Goal: Navigation & Orientation: Find specific page/section

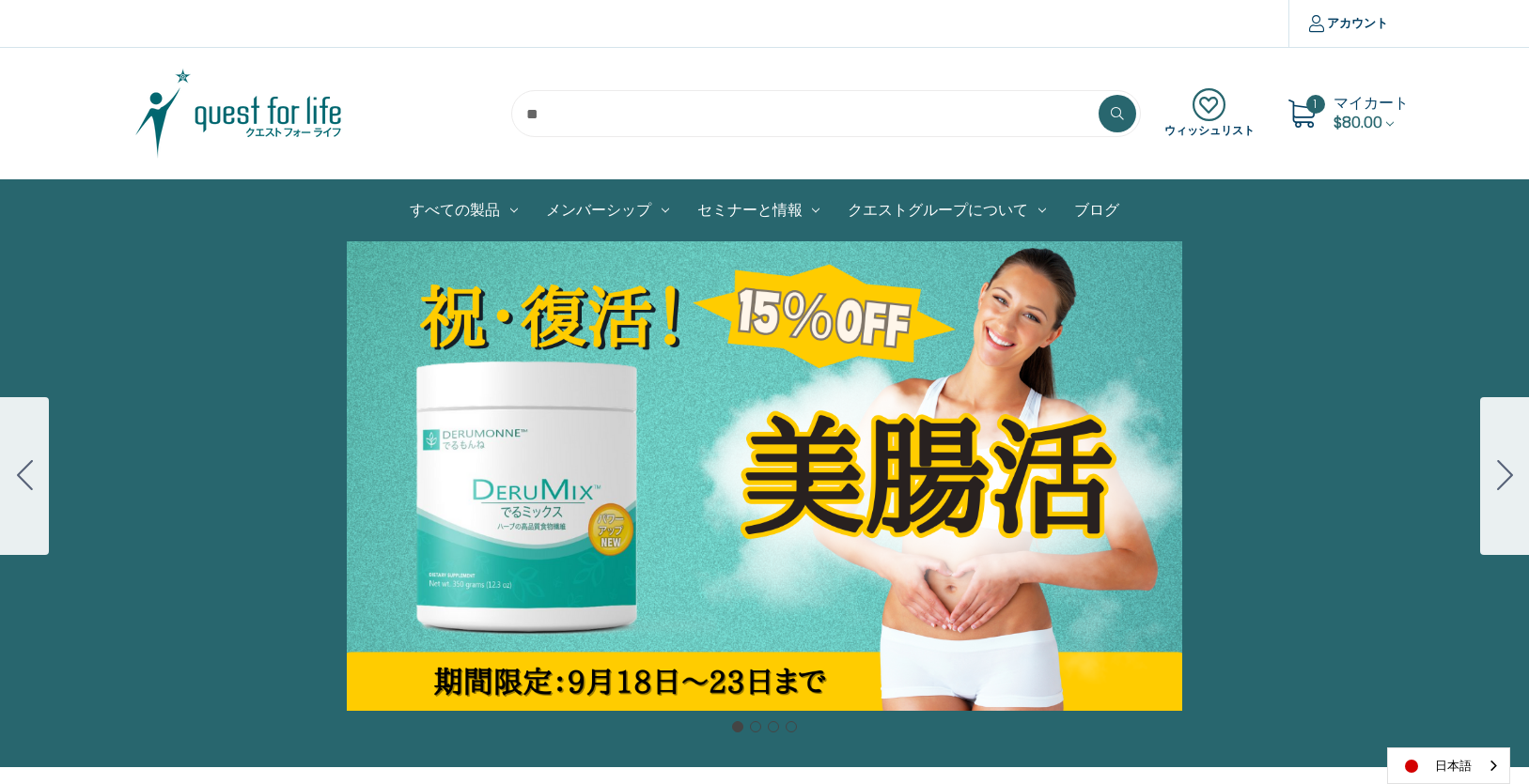
click at [844, 398] on div "Carousel Title Add a description for your carousel slide. You can use this to p…" at bounding box center [764, 476] width 1529 height 470
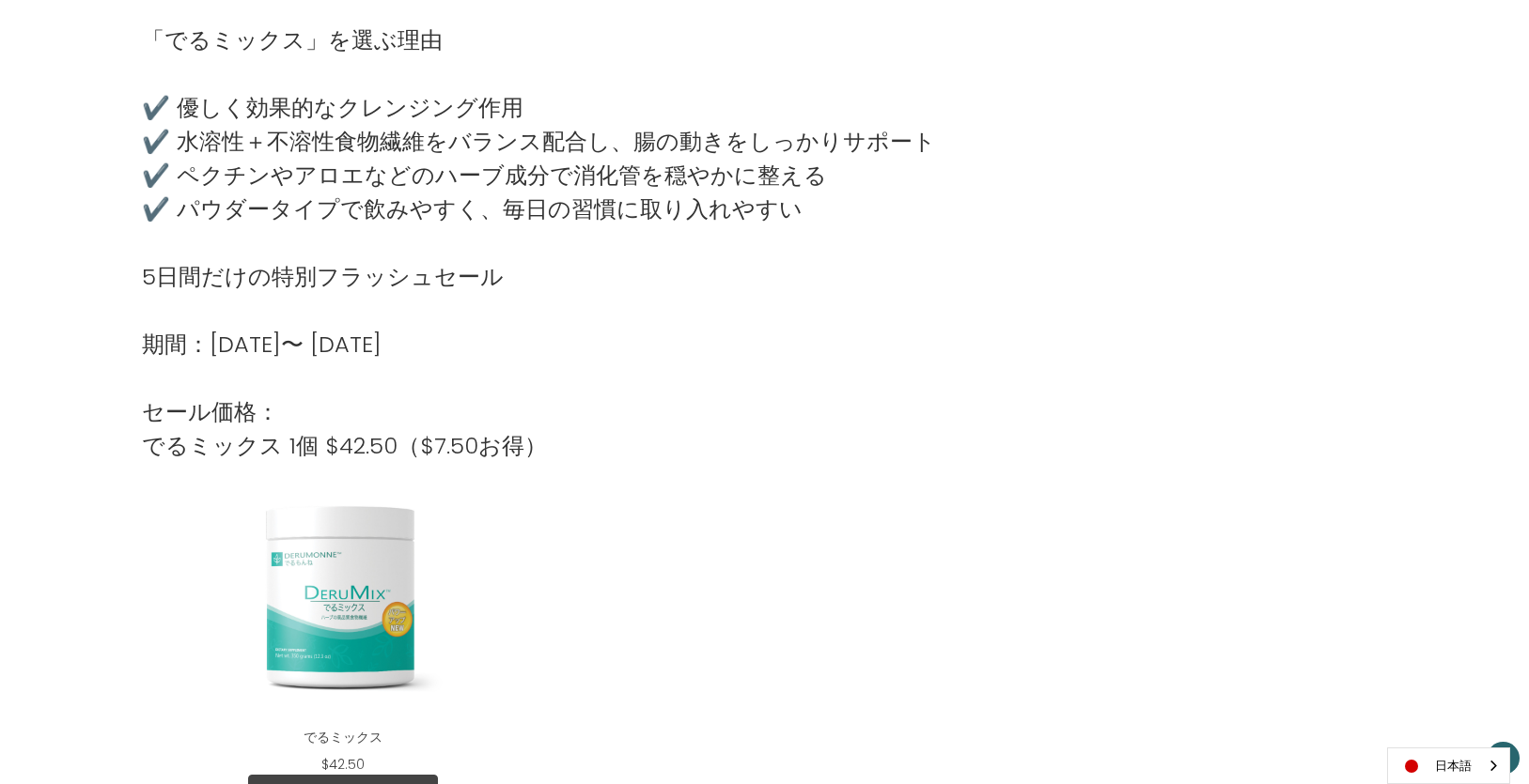
scroll to position [1754, 0]
click at [1426, 767] on link "日本語" at bounding box center [1448, 766] width 121 height 35
click at [1434, 730] on link "English" at bounding box center [1439, 730] width 104 height 35
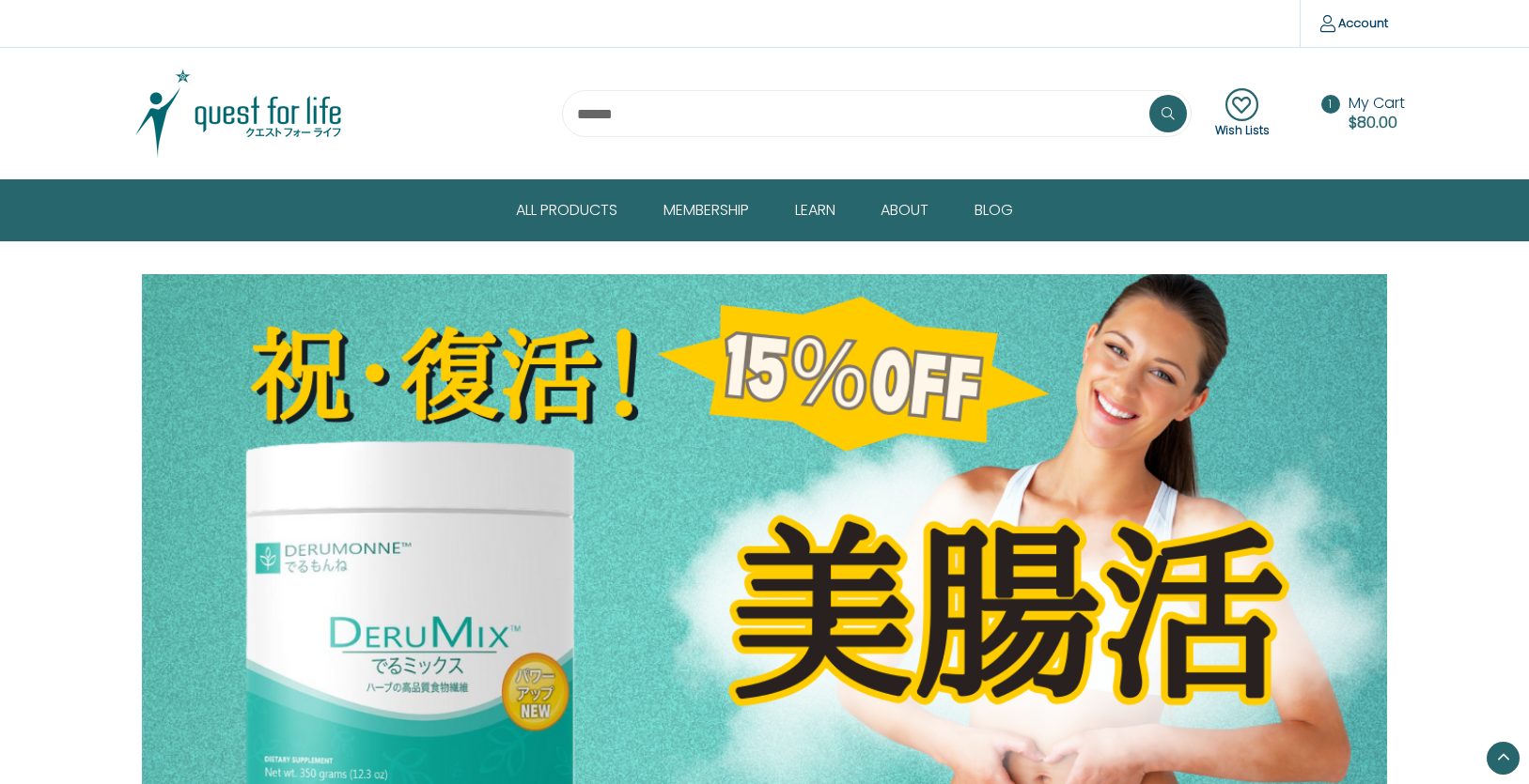
scroll to position [1753, 0]
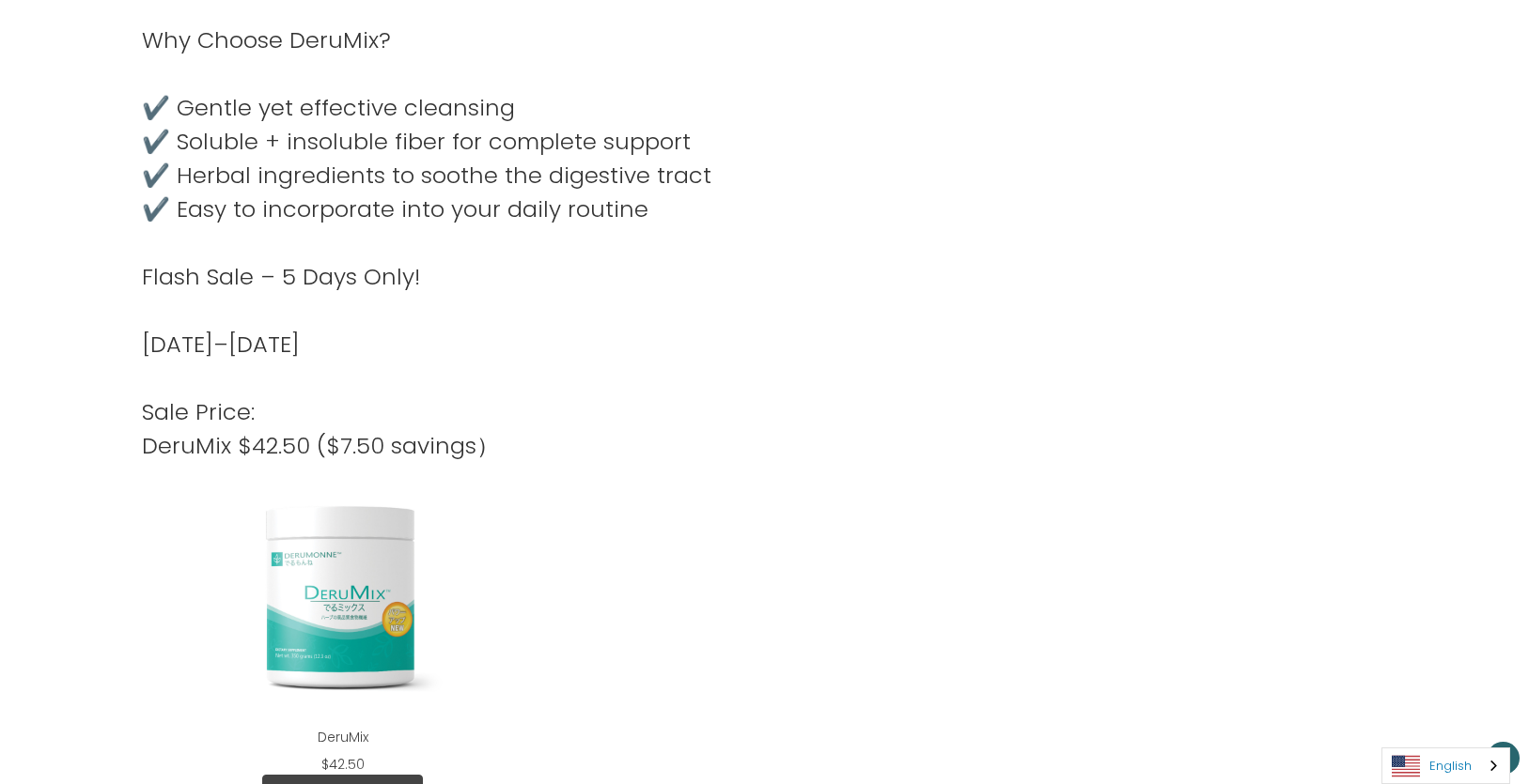
click at [1445, 767] on link "English" at bounding box center [1446, 766] width 127 height 35
click at [1440, 723] on link "日本語" at bounding box center [1431, 730] width 98 height 35
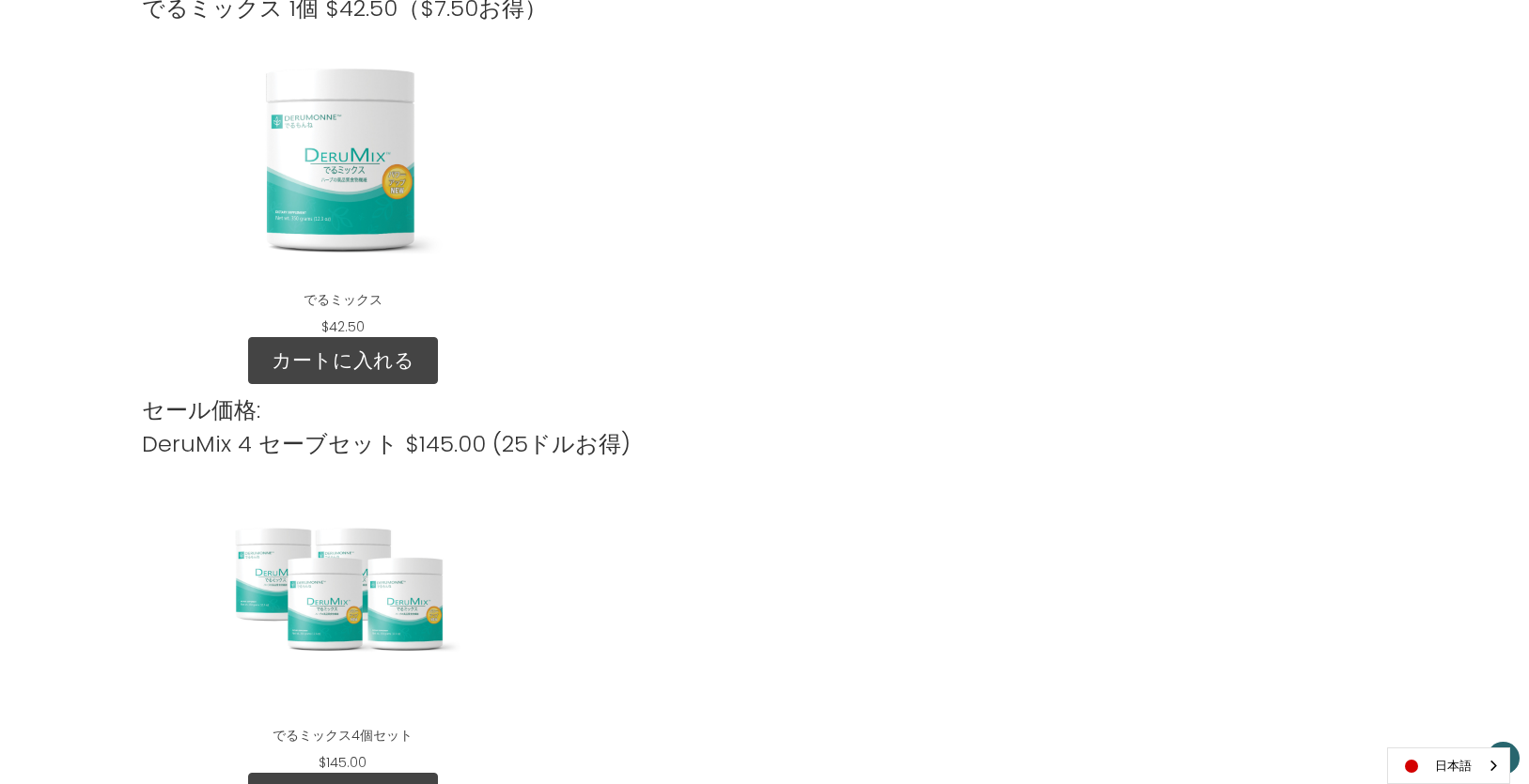
scroll to position [1752, 0]
